Goal: Transaction & Acquisition: Purchase product/service

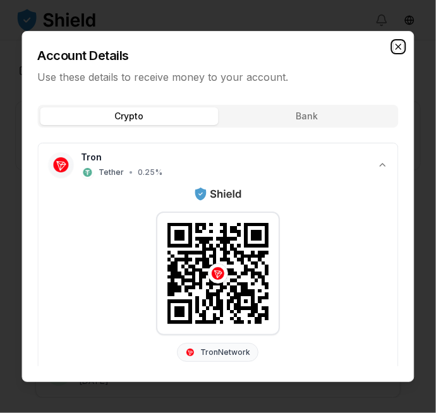
click at [398, 44] on icon "button" at bounding box center [398, 46] width 5 height 5
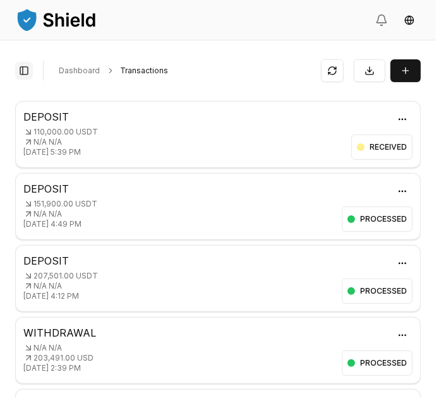
click at [25, 71] on button "Toggle Sidebar" at bounding box center [24, 71] width 18 height 18
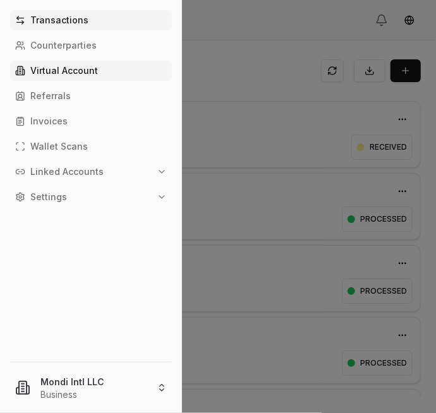
click at [51, 61] on link "Virtual Account" at bounding box center [91, 71] width 162 height 20
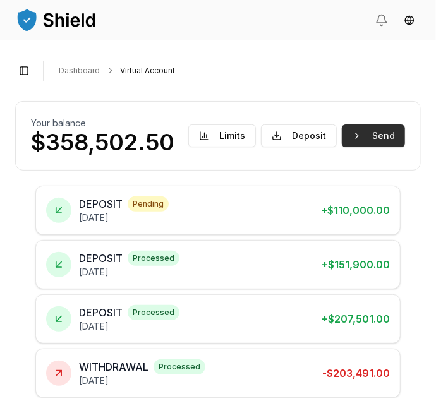
click at [379, 133] on button "Send" at bounding box center [373, 135] width 63 height 23
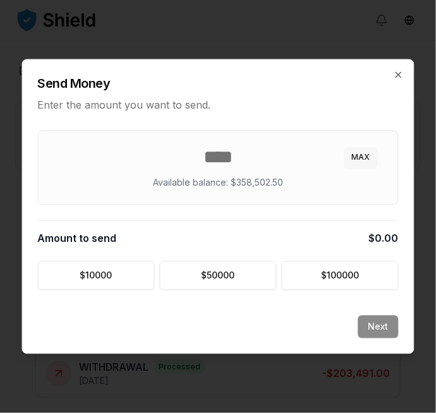
click at [364, 152] on button "MAX" at bounding box center [360, 158] width 33 height 20
type input "********"
click at [374, 330] on button "Next" at bounding box center [378, 327] width 40 height 23
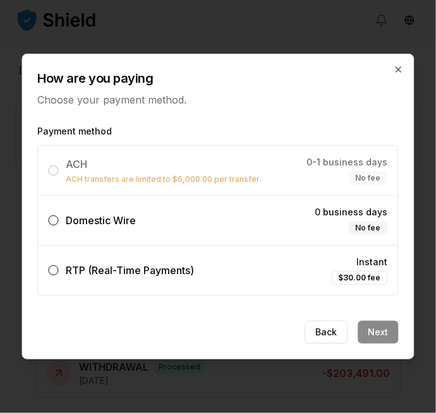
click at [298, 220] on label "Domestic Wire 0 business days No fee" at bounding box center [218, 220] width 359 height 49
click at [59, 220] on button "Domestic Wire 0 business days No fee" at bounding box center [54, 220] width 10 height 10
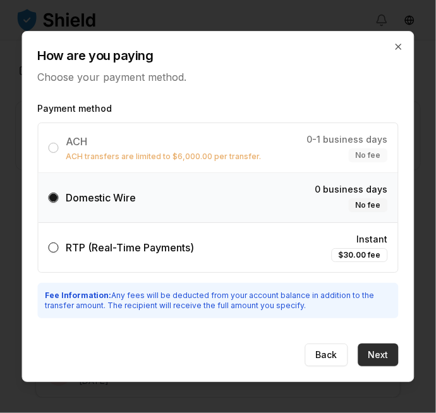
click at [383, 356] on button "Next" at bounding box center [378, 354] width 40 height 23
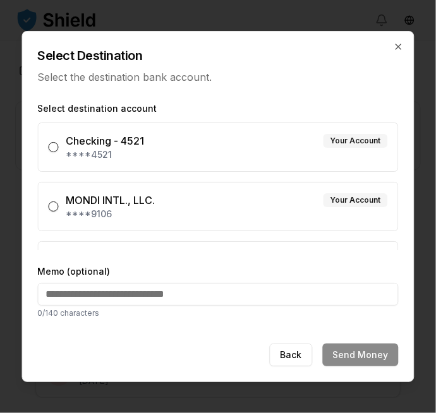
click at [311, 205] on div "MONDI INTL., LLC. Your Account" at bounding box center [226, 200] width 321 height 15
click at [59, 205] on button "MONDI INTL., LLC. Your Account ****9106" at bounding box center [54, 206] width 10 height 10
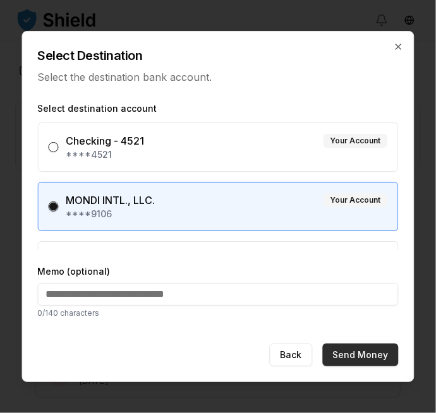
click at [374, 354] on button "Send Money" at bounding box center [361, 354] width 76 height 23
